Goal: Transaction & Acquisition: Purchase product/service

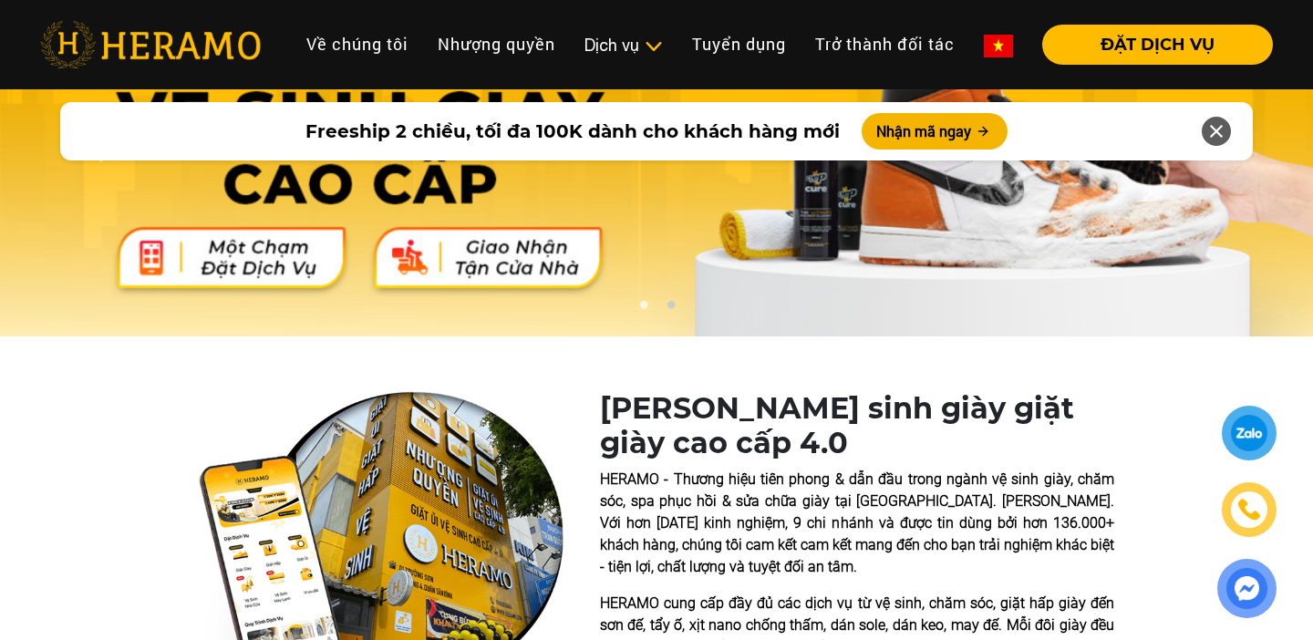
scroll to position [112, 0]
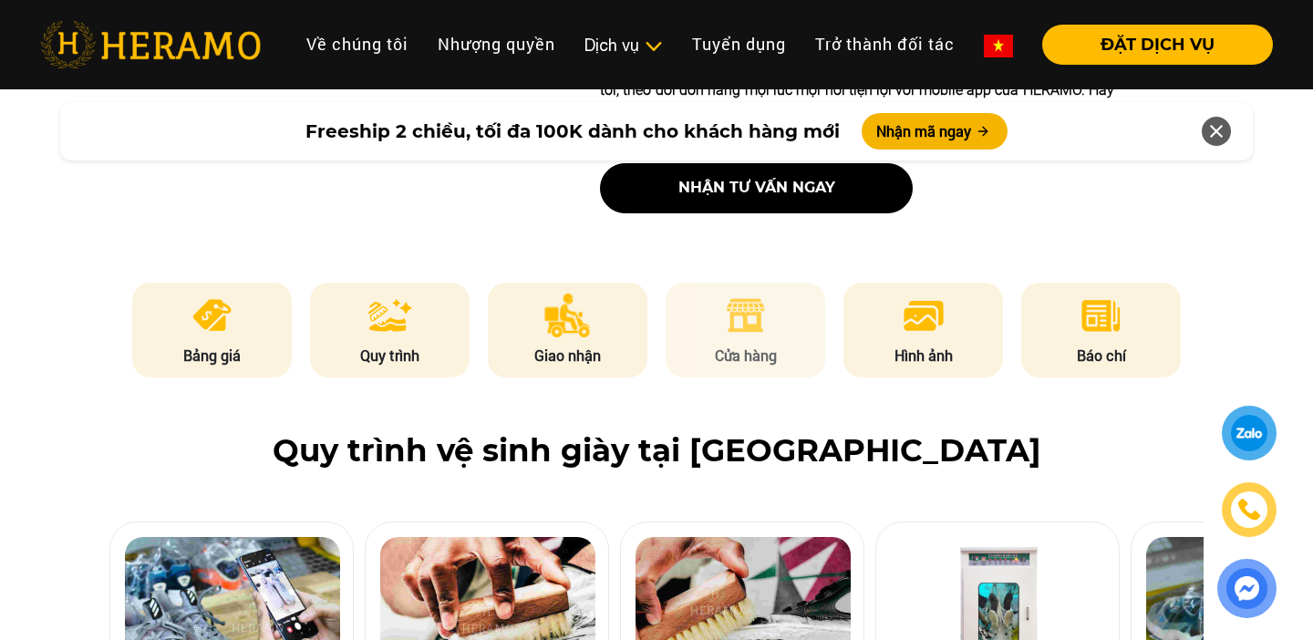
click at [736, 308] on img at bounding box center [745, 316] width 45 height 44
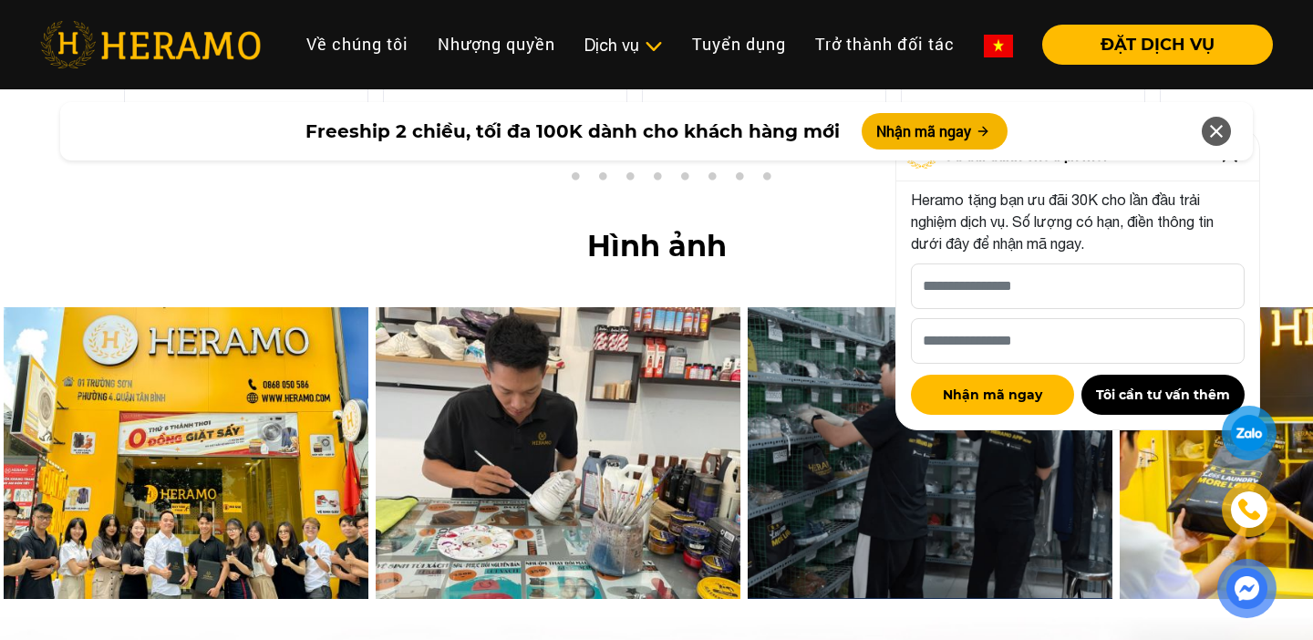
scroll to position [7652, 0]
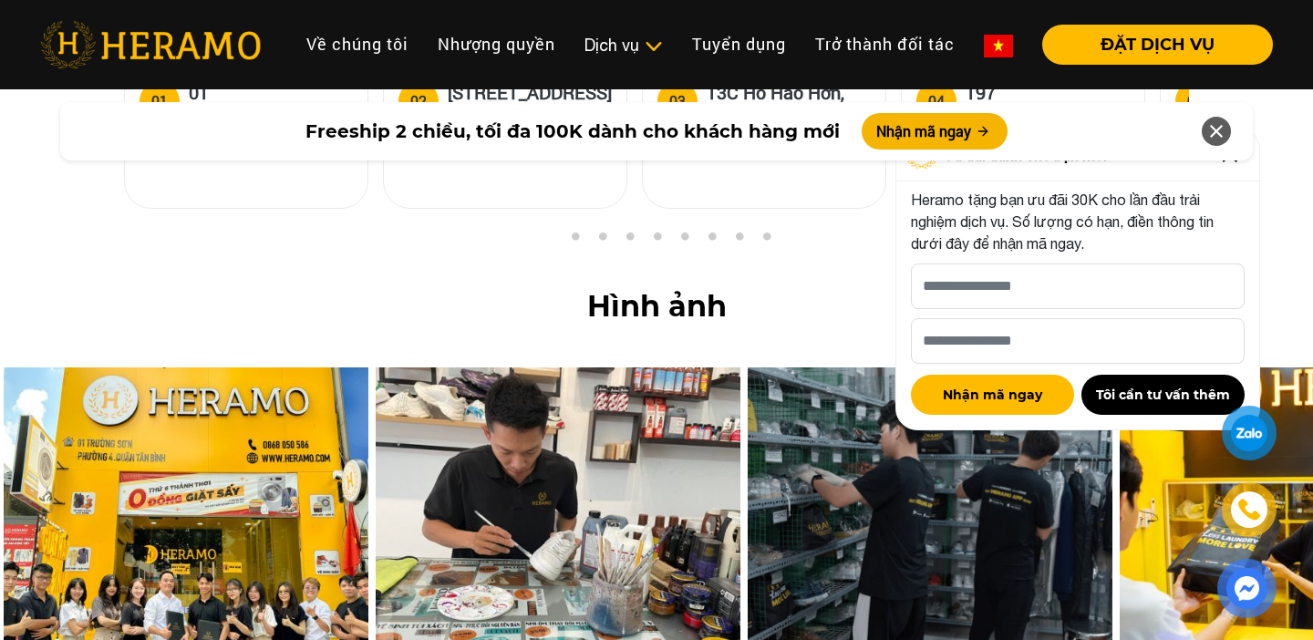
click at [1219, 136] on icon at bounding box center [1216, 131] width 22 height 33
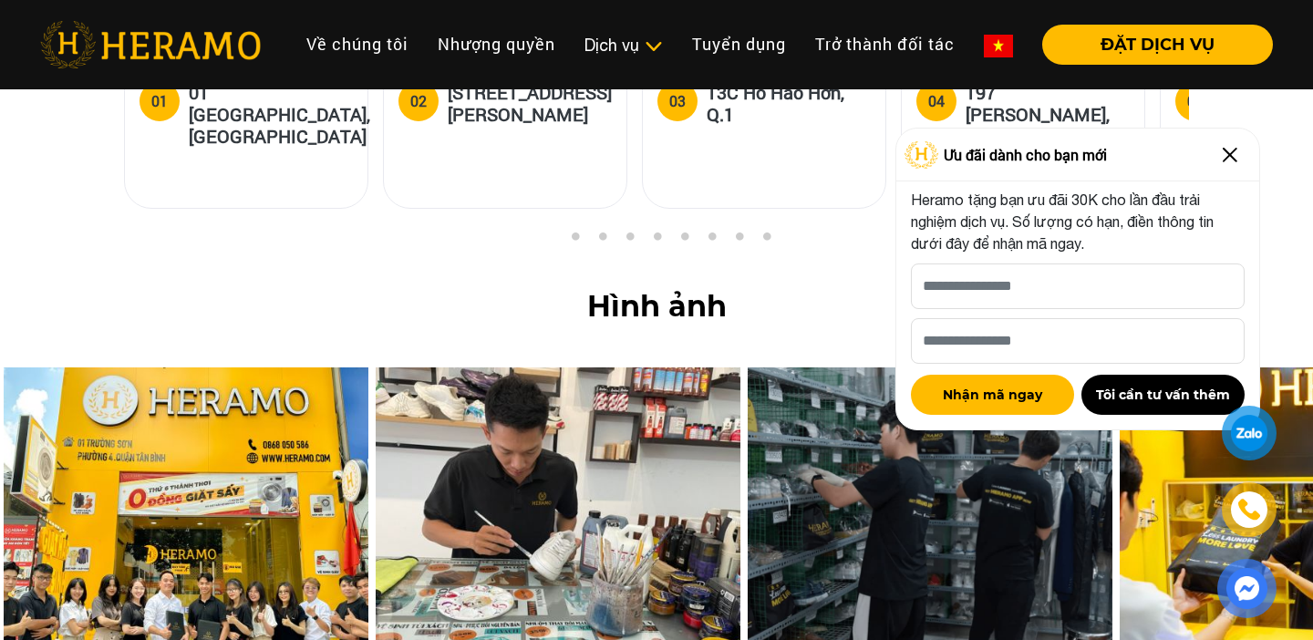
click at [1233, 156] on img at bounding box center [1229, 154] width 29 height 29
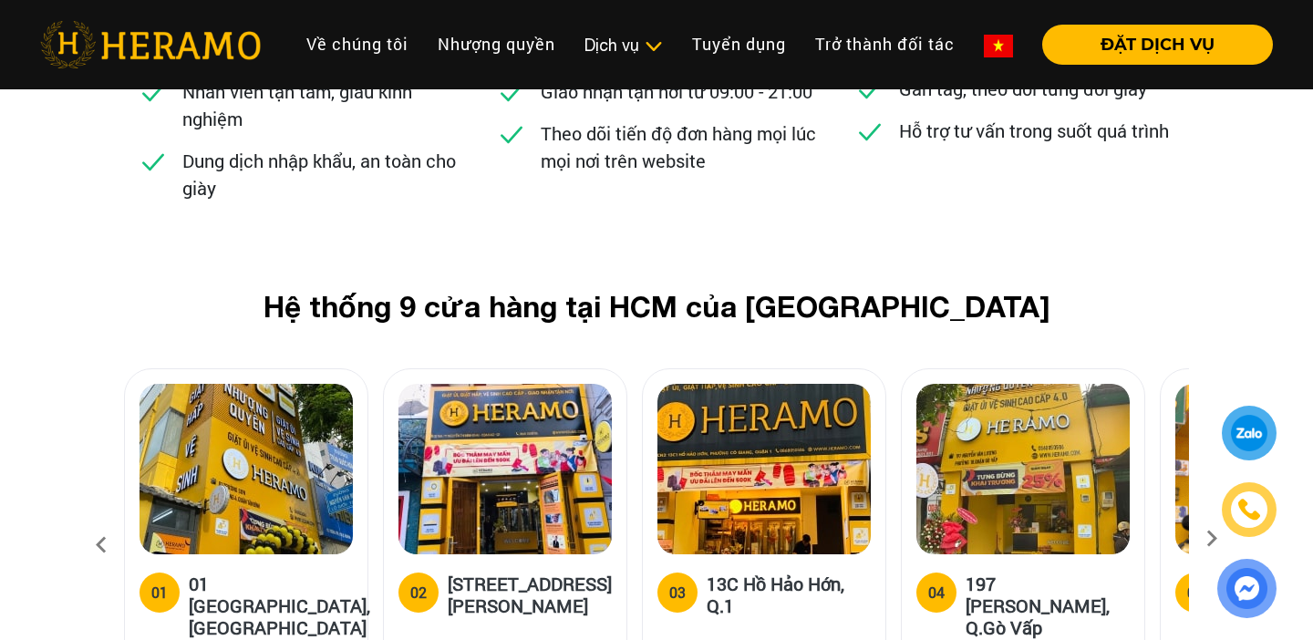
scroll to position [7159, 0]
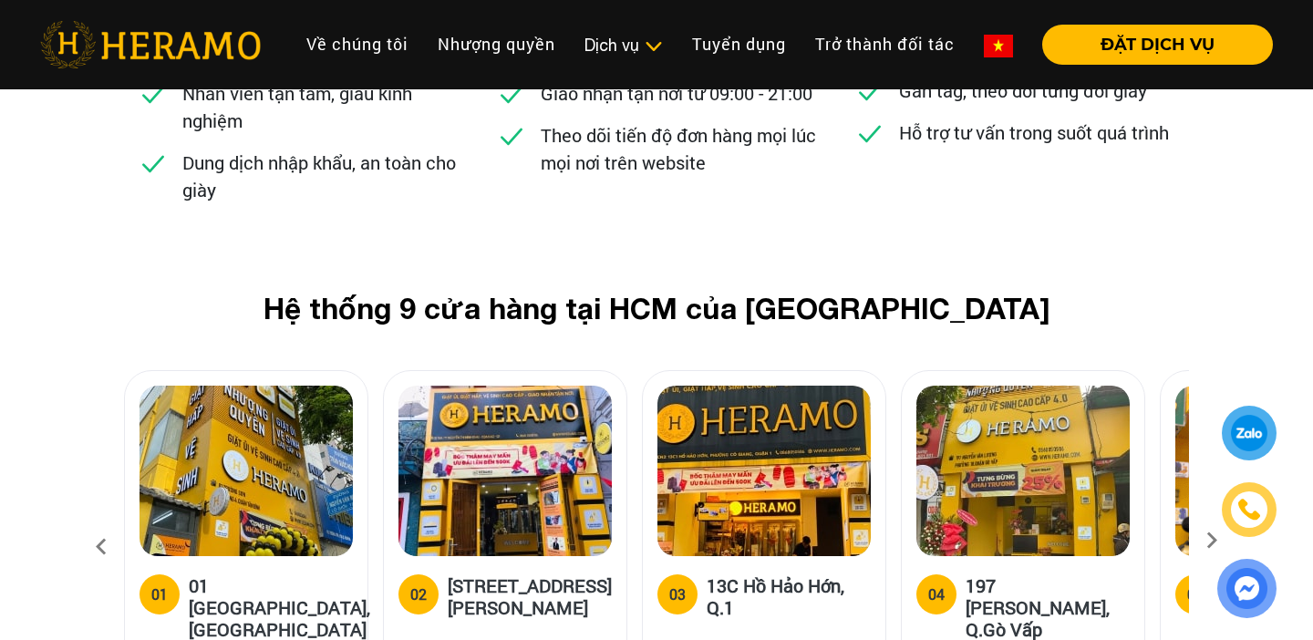
click at [1212, 541] on icon at bounding box center [1211, 547] width 33 height 12
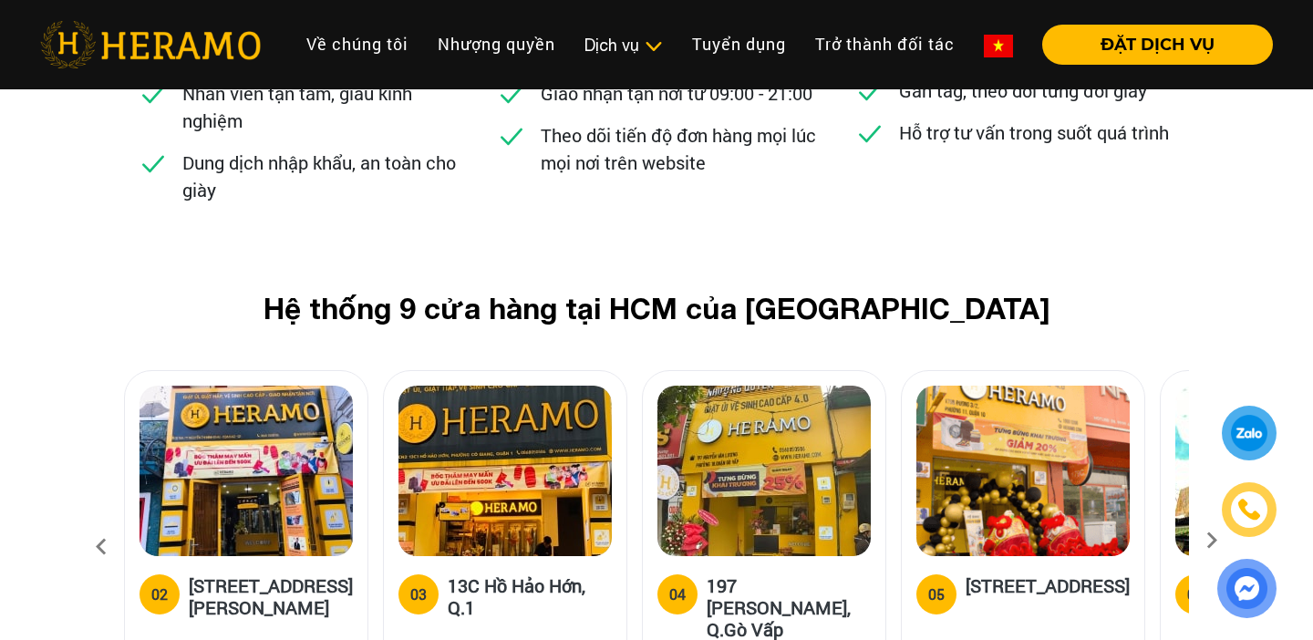
click at [1212, 541] on icon at bounding box center [1211, 547] width 33 height 12
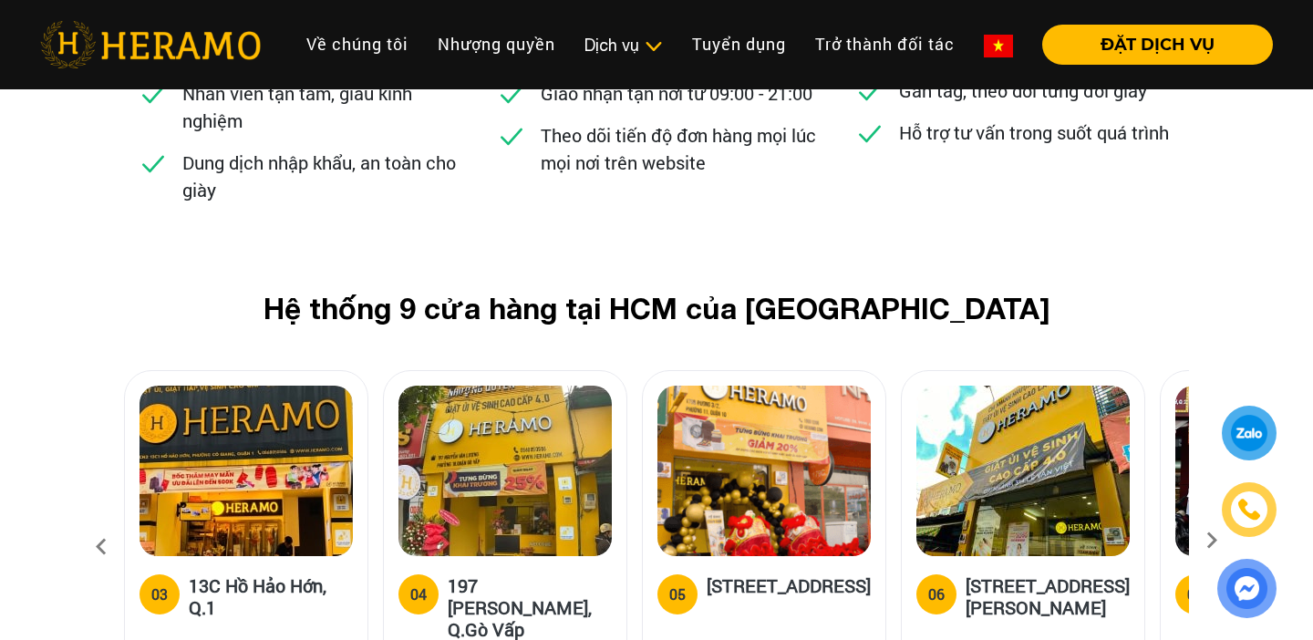
click at [1212, 541] on icon at bounding box center [1211, 547] width 33 height 12
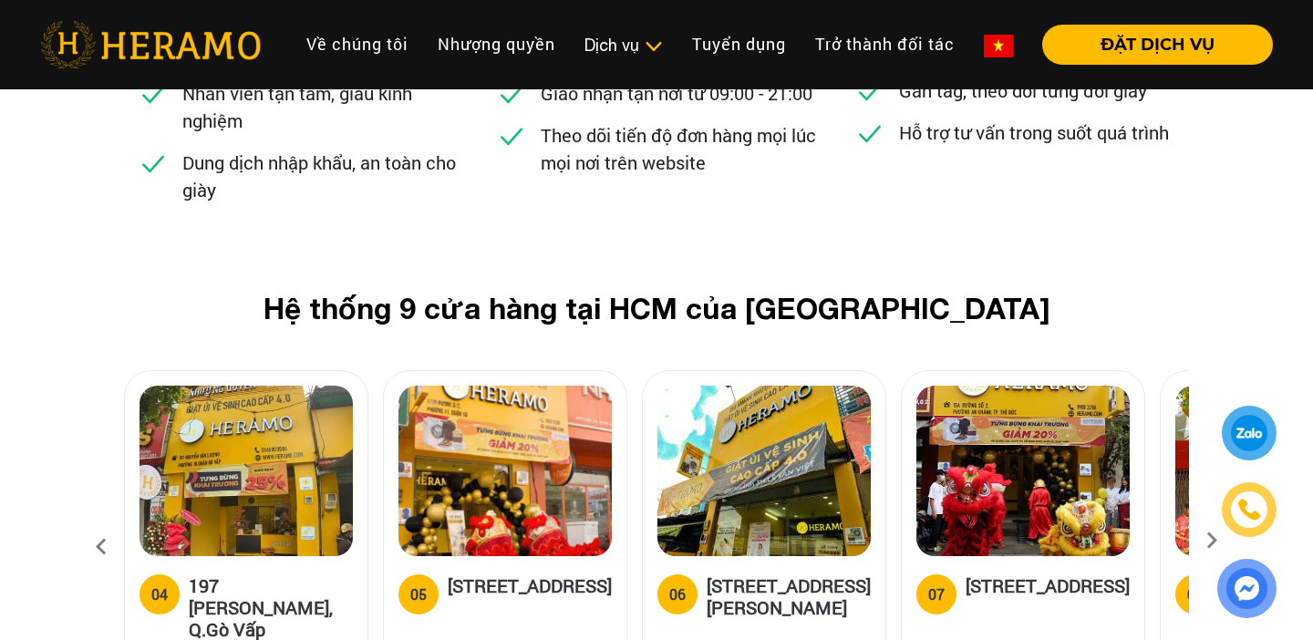
click at [1207, 541] on icon at bounding box center [1211, 547] width 33 height 12
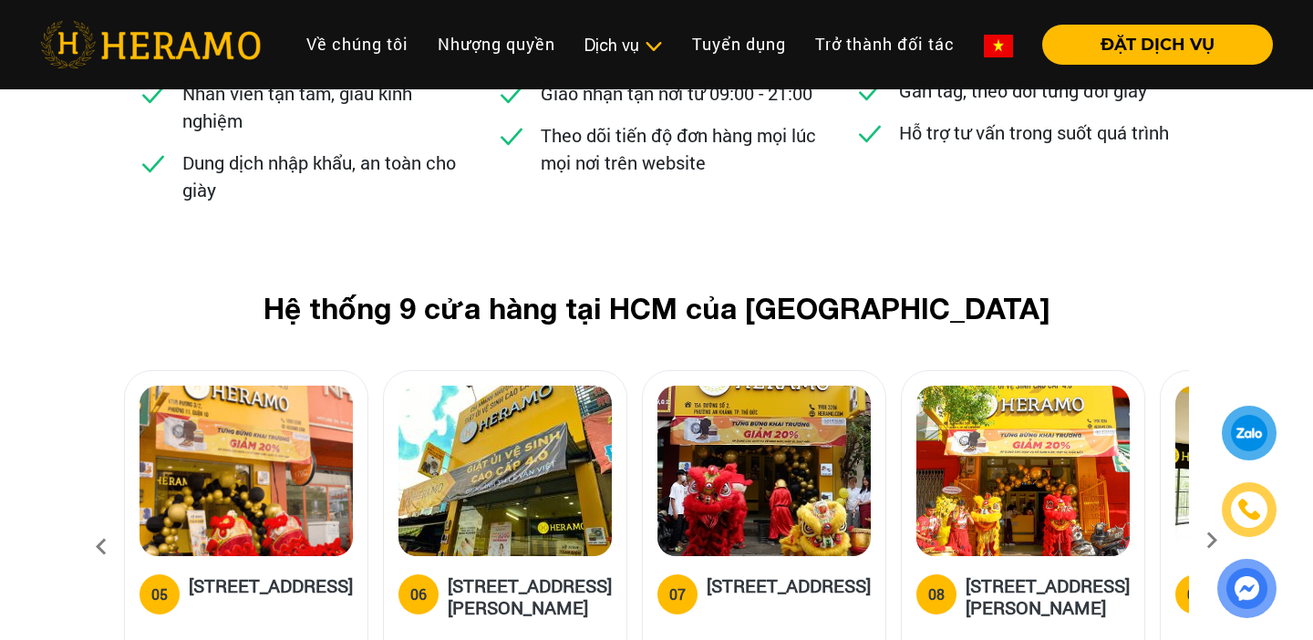
click at [1207, 541] on icon at bounding box center [1211, 547] width 33 height 12
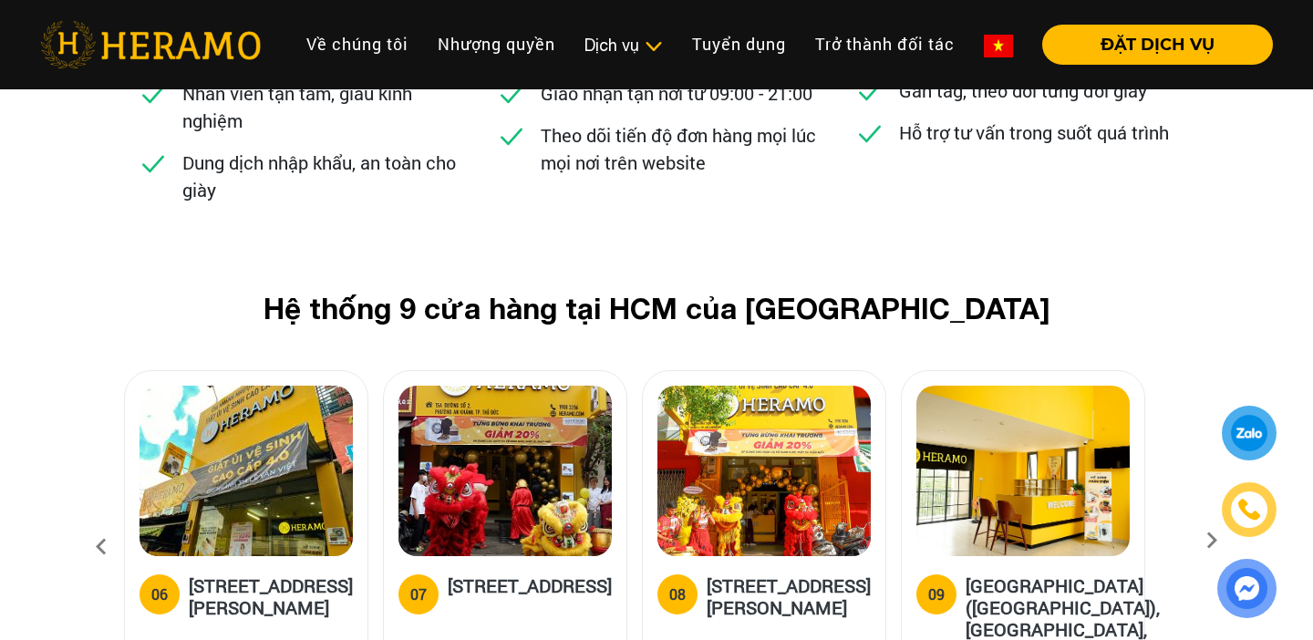
click at [100, 522] on icon at bounding box center [101, 546] width 33 height 49
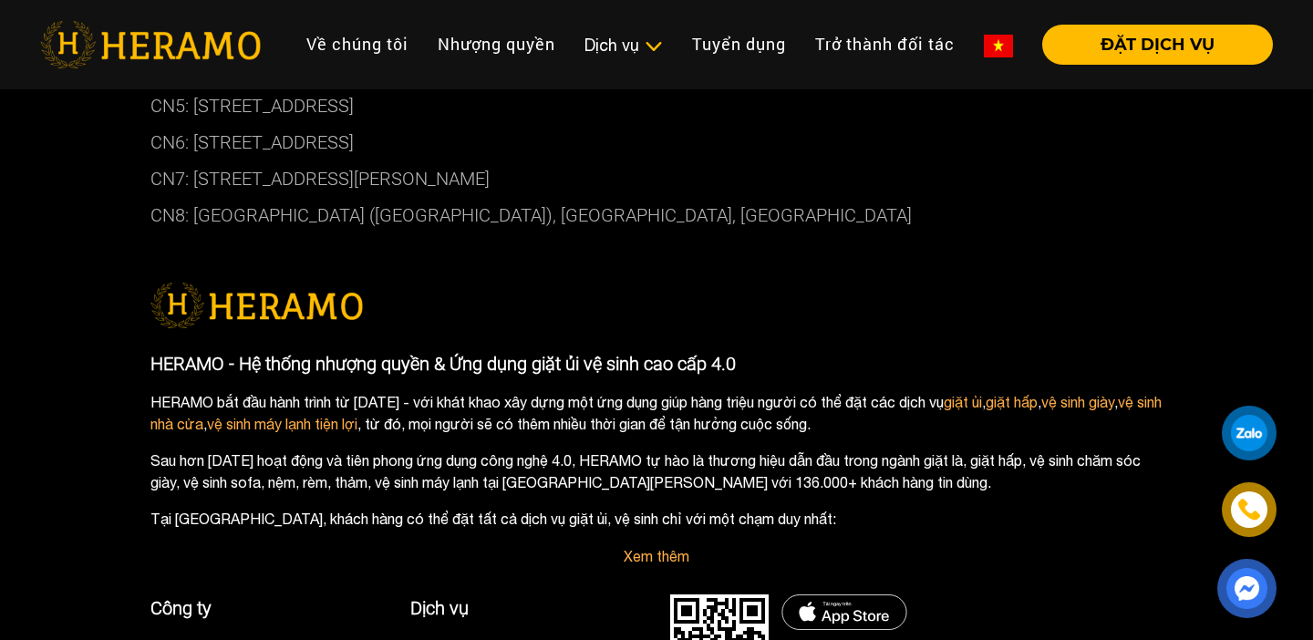
scroll to position [10854, 0]
